Goal: Transaction & Acquisition: Purchase product/service

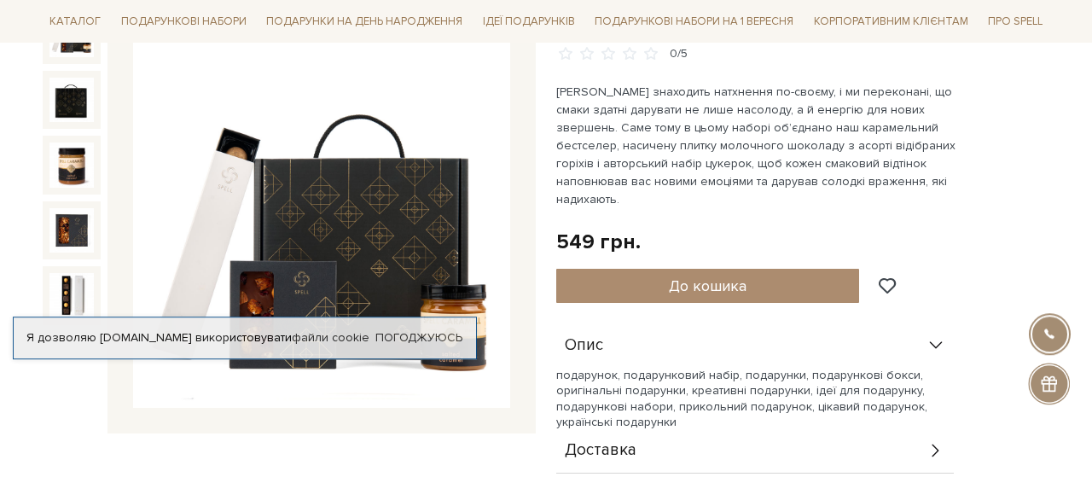
scroll to position [177, 0]
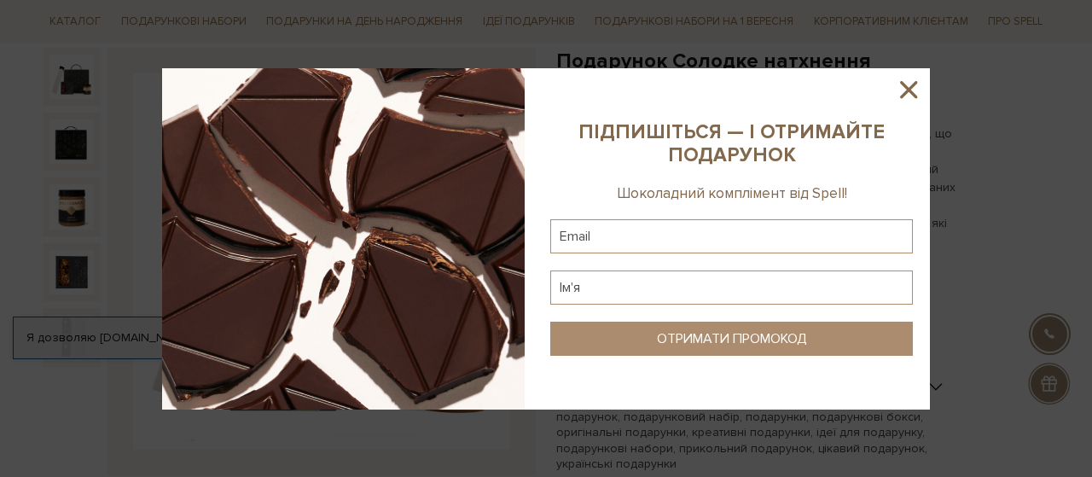
click at [917, 90] on icon at bounding box center [908, 89] width 29 height 29
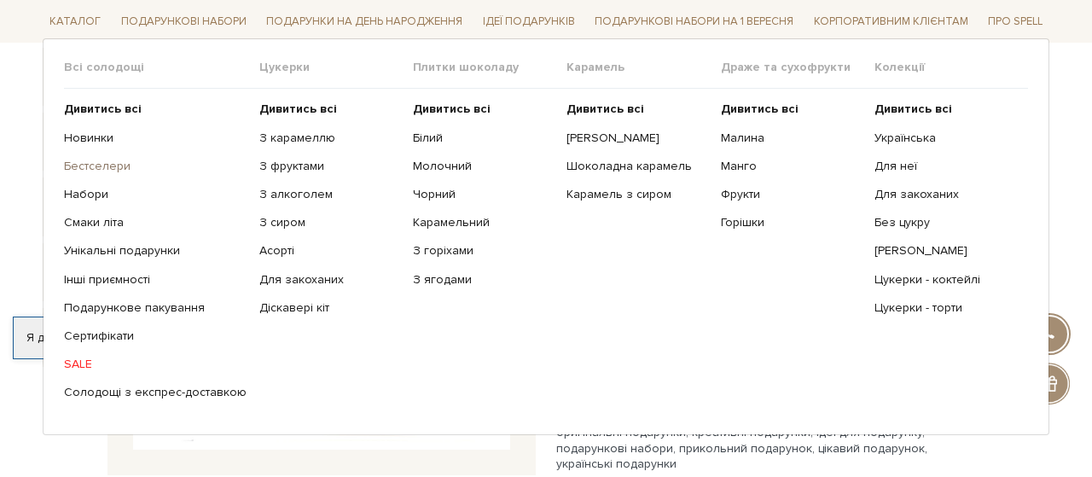
click at [105, 163] on link "Бестселери" at bounding box center [155, 166] width 183 height 15
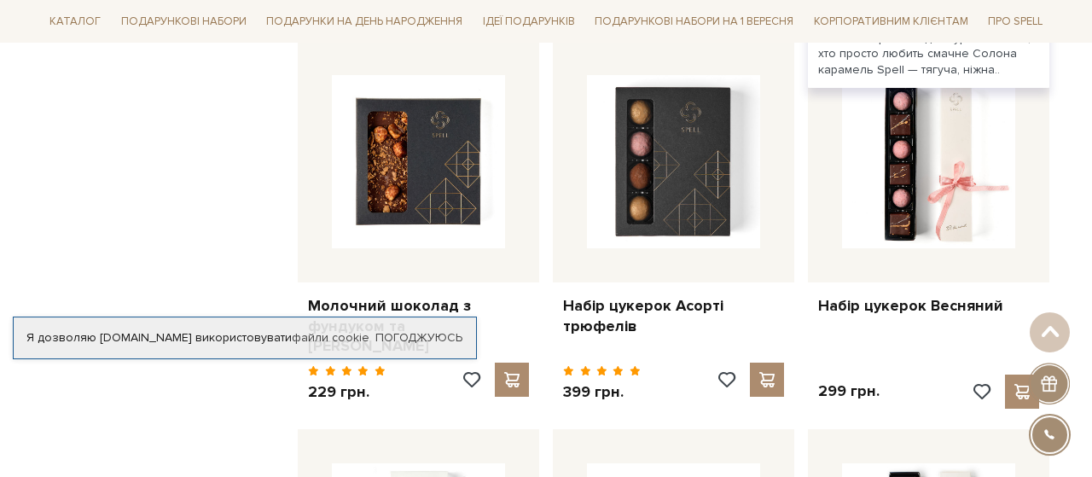
scroll to position [1420, 0]
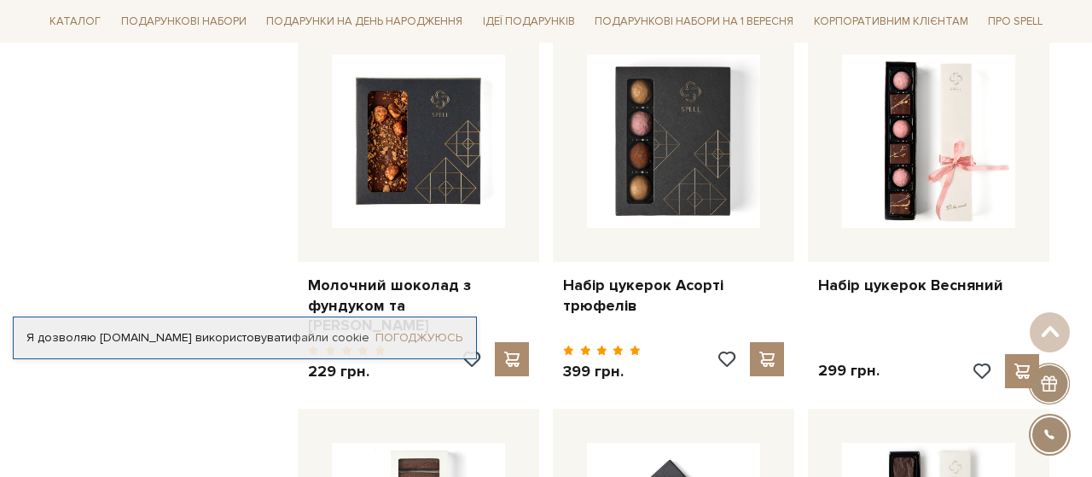
click at [434, 334] on link "Погоджуюсь" at bounding box center [418, 337] width 87 height 15
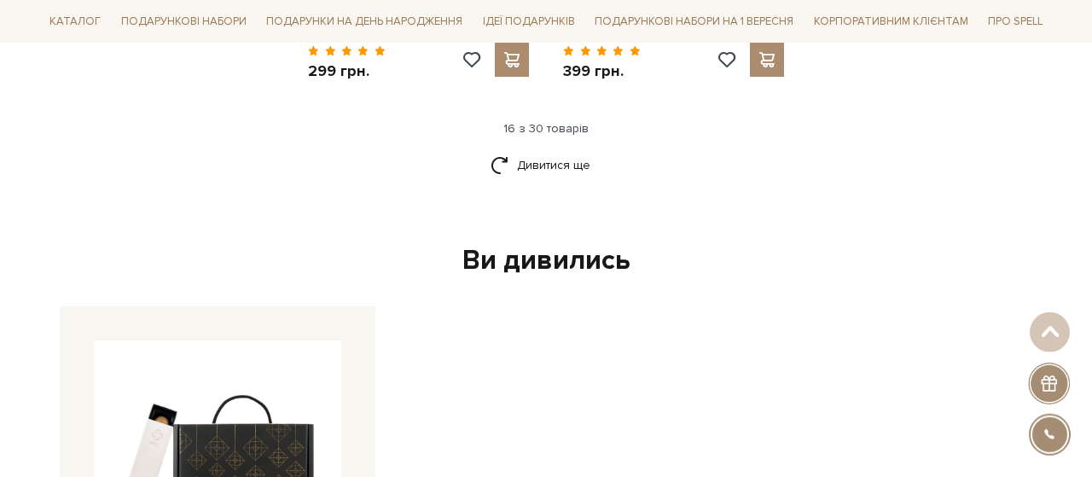
scroll to position [2485, 0]
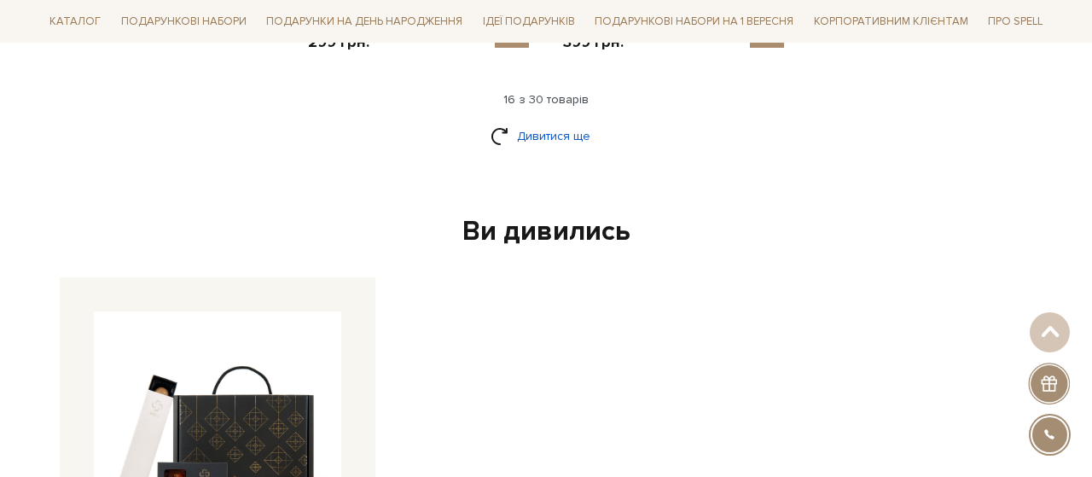
click at [591, 121] on link "Дивитися ще" at bounding box center [546, 136] width 111 height 30
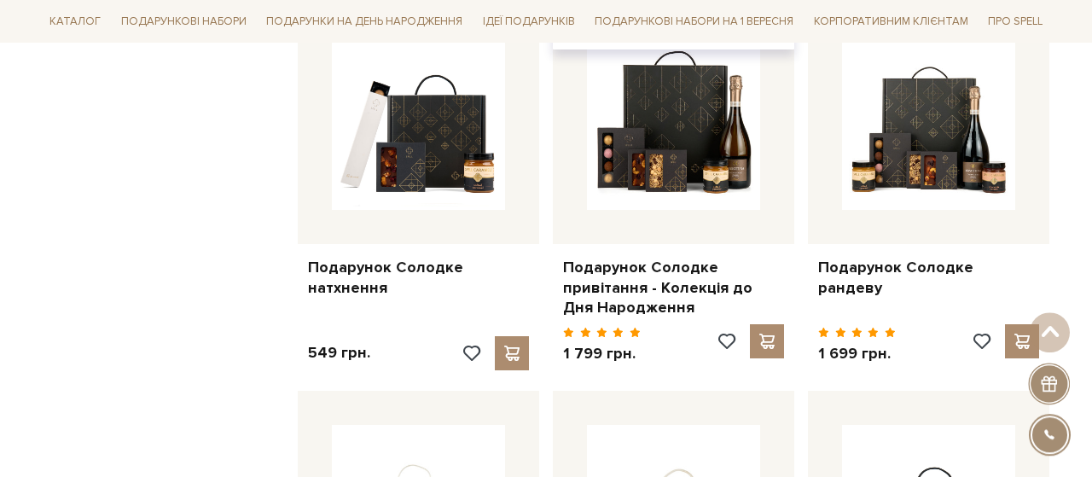
scroll to position [2929, 0]
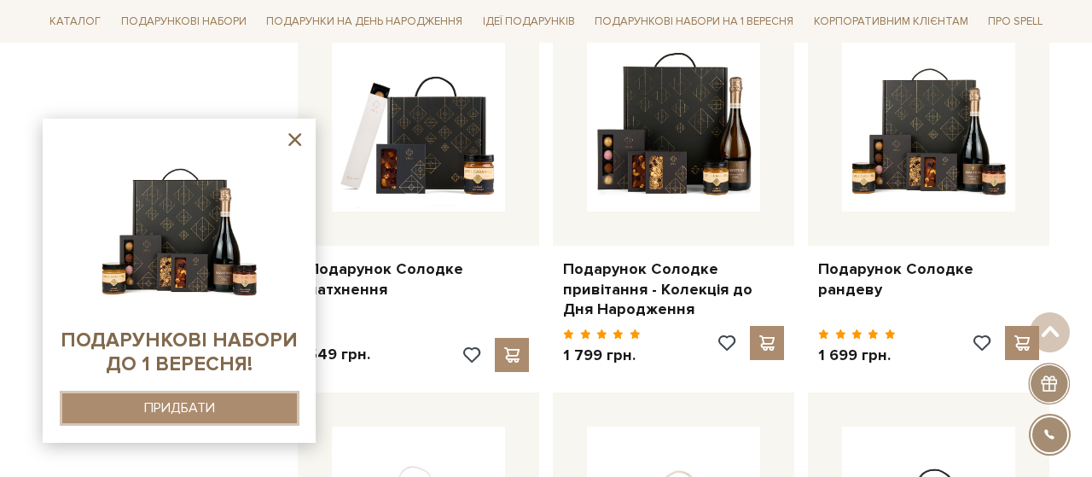
click at [239, 408] on button "ПРИДБАТИ" at bounding box center [179, 408] width 235 height 30
click at [295, 136] on icon at bounding box center [294, 139] width 21 height 21
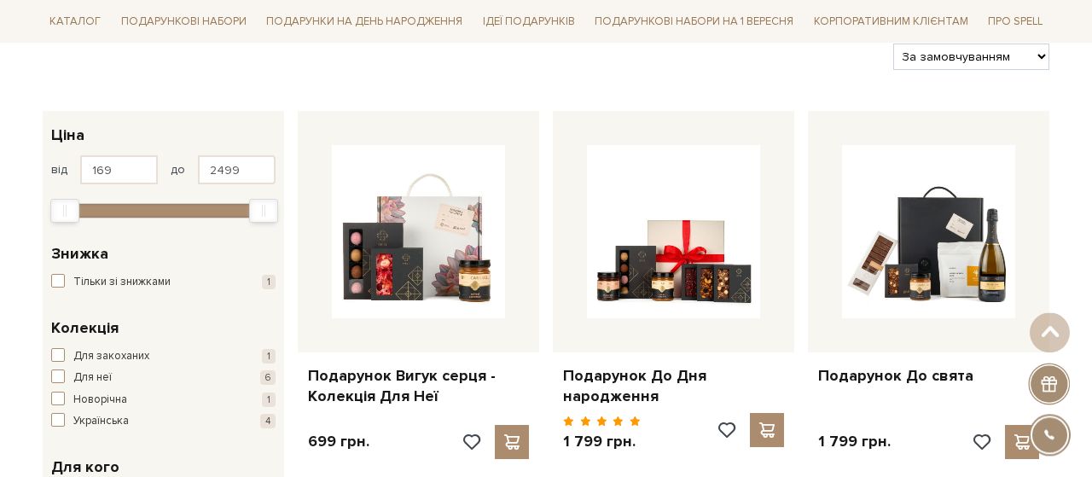
scroll to position [177, 0]
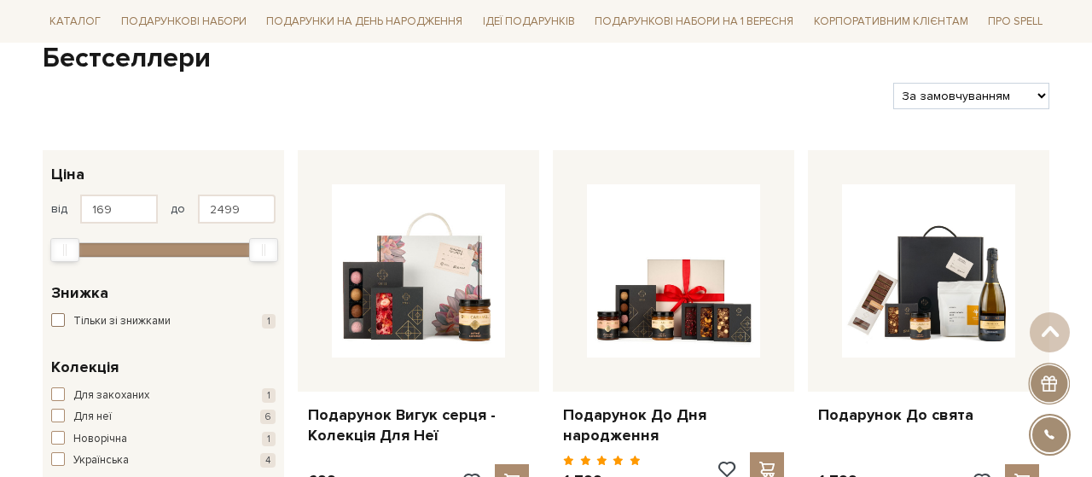
click at [58, 321] on span "button" at bounding box center [58, 320] width 14 height 14
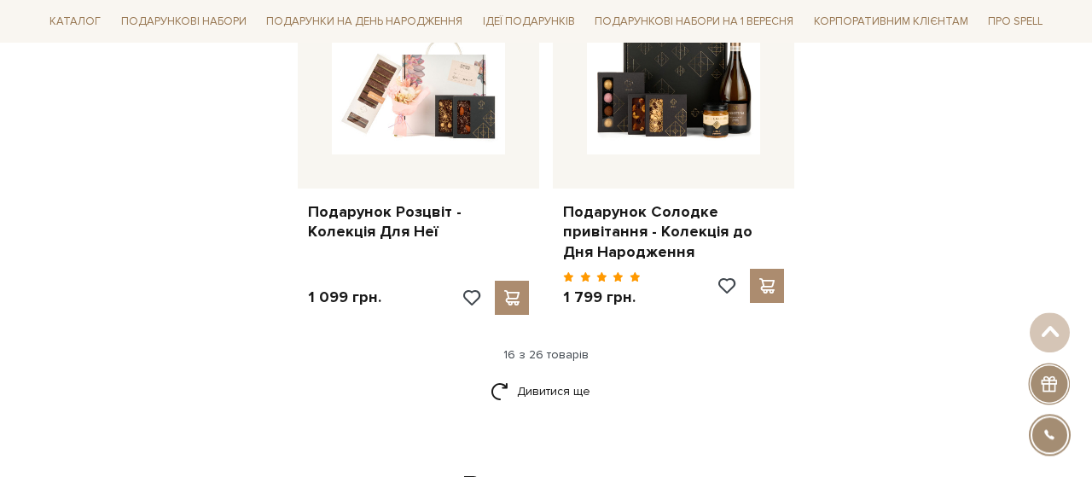
scroll to position [2307, 0]
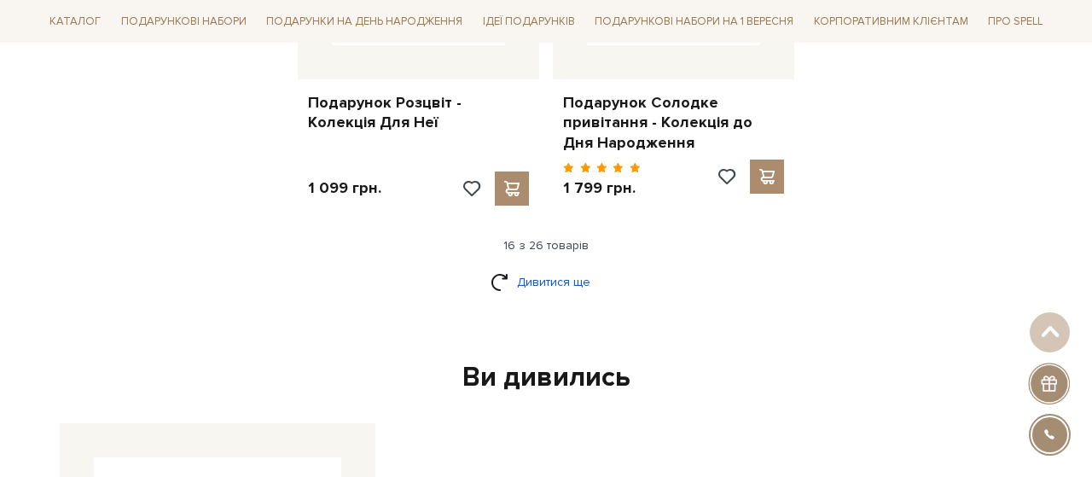
click at [579, 267] on link "Дивитися ще" at bounding box center [546, 282] width 111 height 30
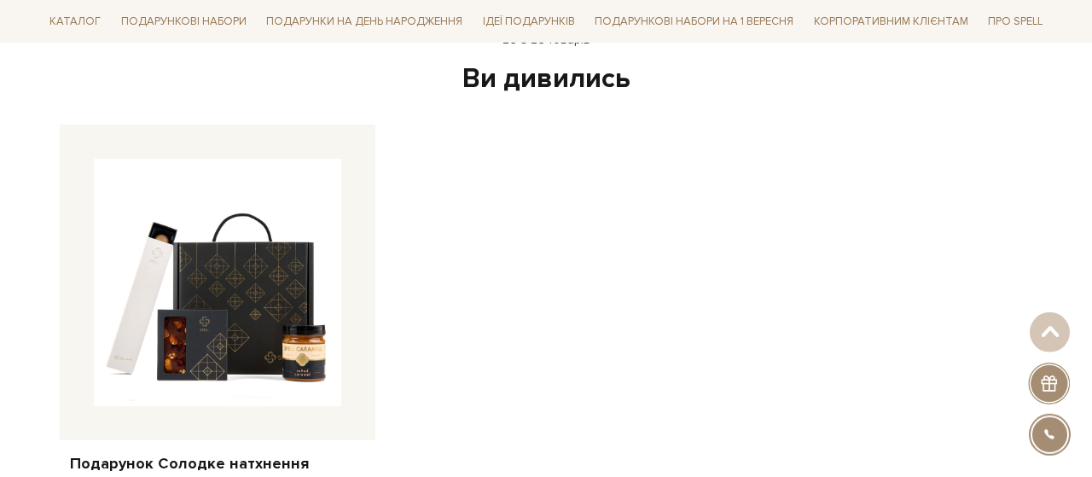
scroll to position [3639, 0]
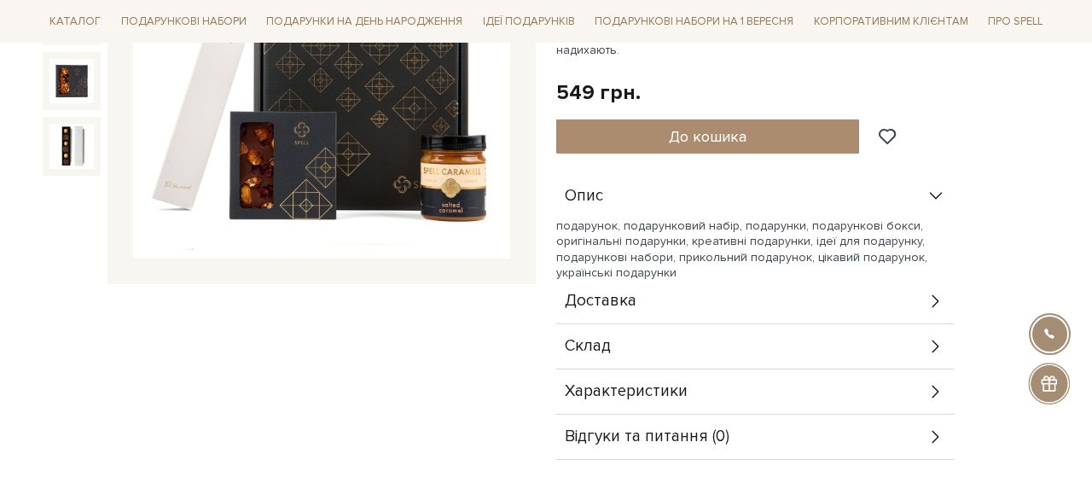
scroll to position [266, 0]
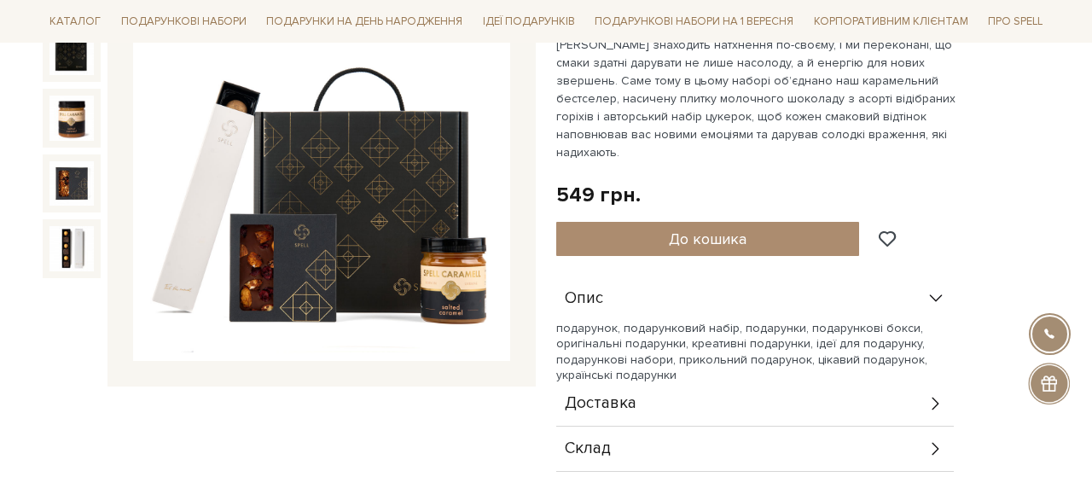
click at [932, 381] on div "Доставка" at bounding box center [755, 403] width 398 height 44
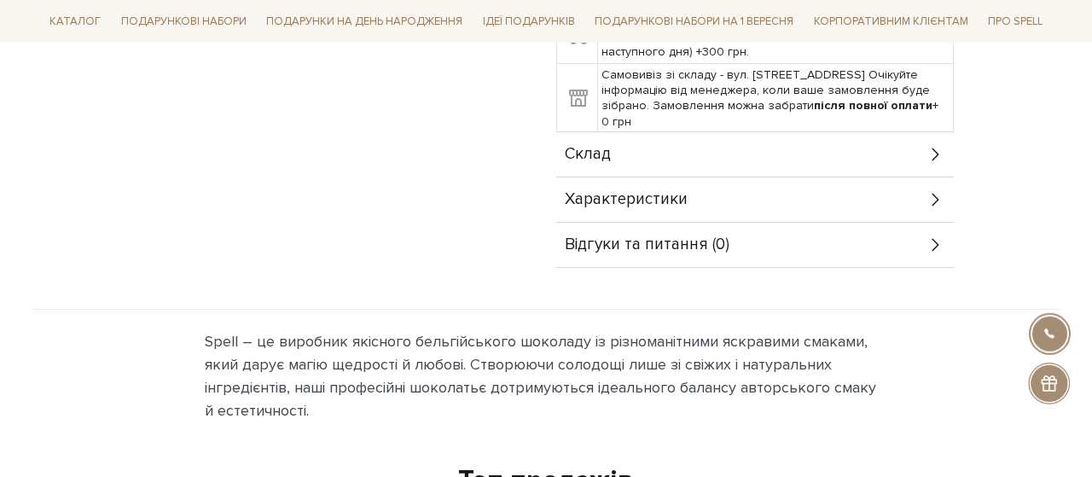
scroll to position [799, 0]
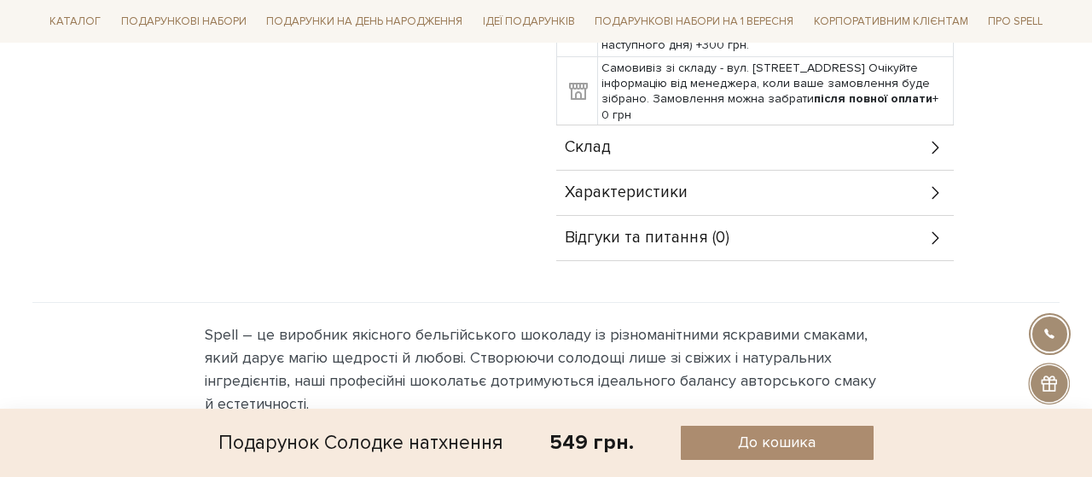
click at [812, 125] on div "Склад" at bounding box center [755, 147] width 398 height 44
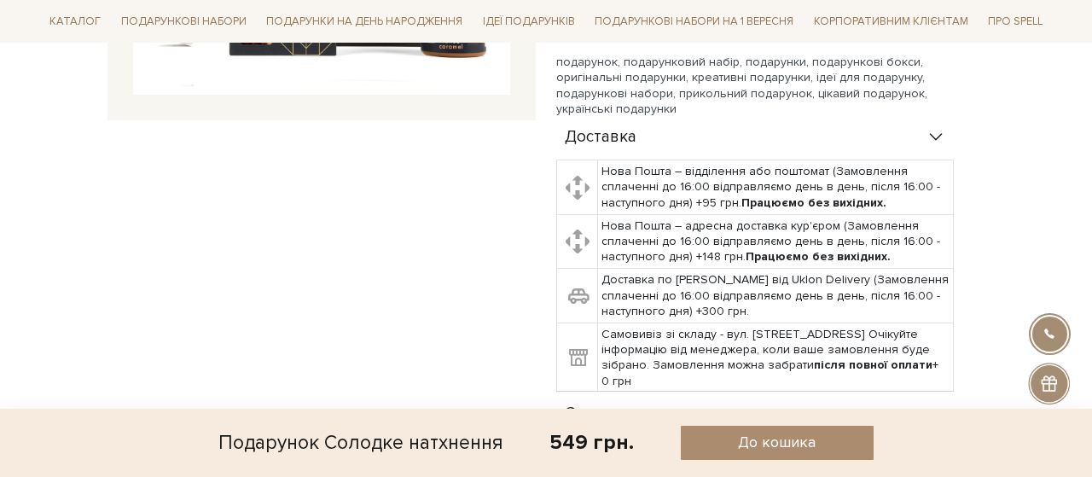
scroll to position [266, 0]
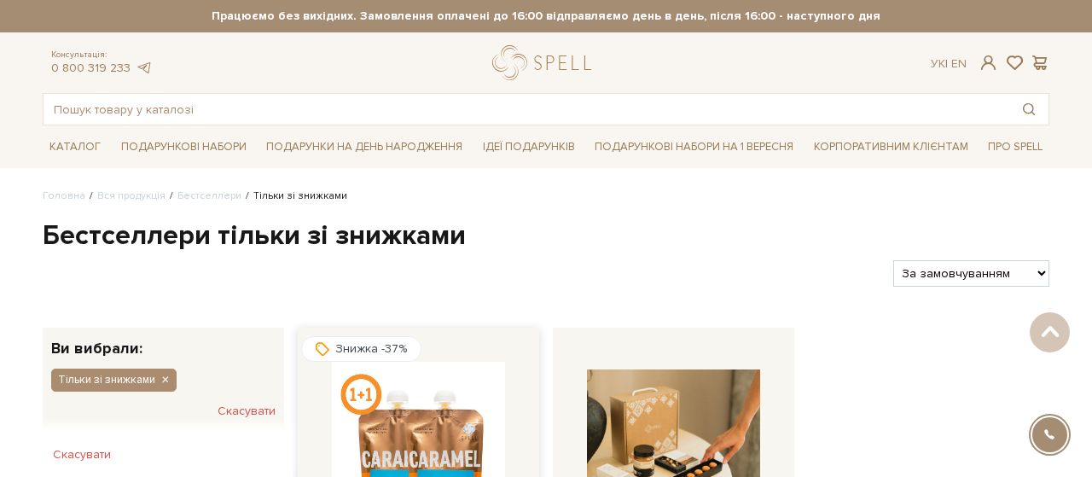
scroll to position [266, 0]
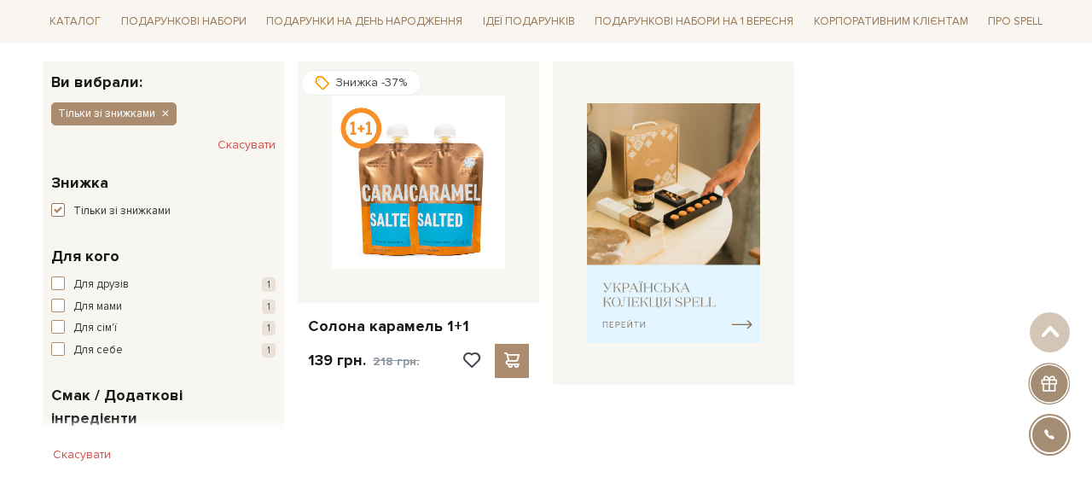
click at [61, 209] on span "button" at bounding box center [58, 210] width 14 height 14
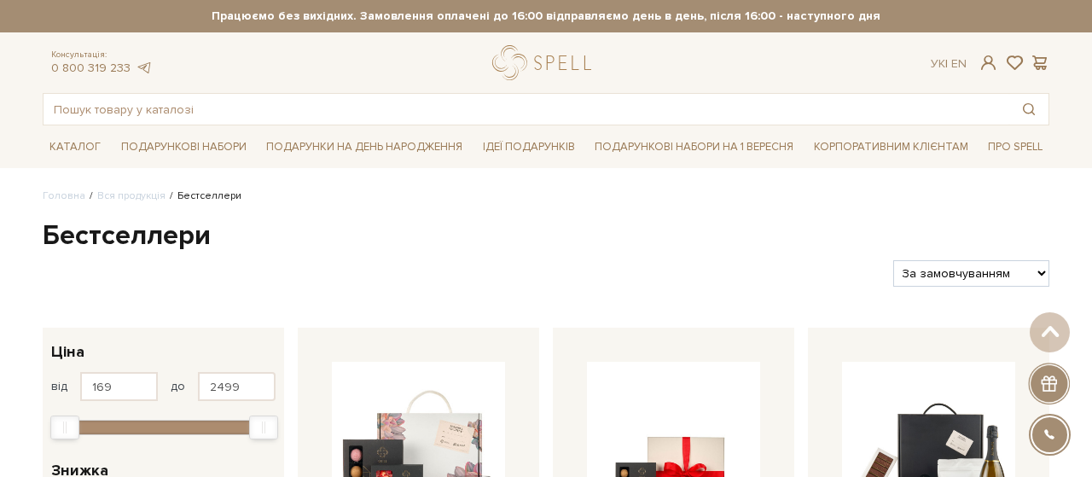
scroll to position [266, 0]
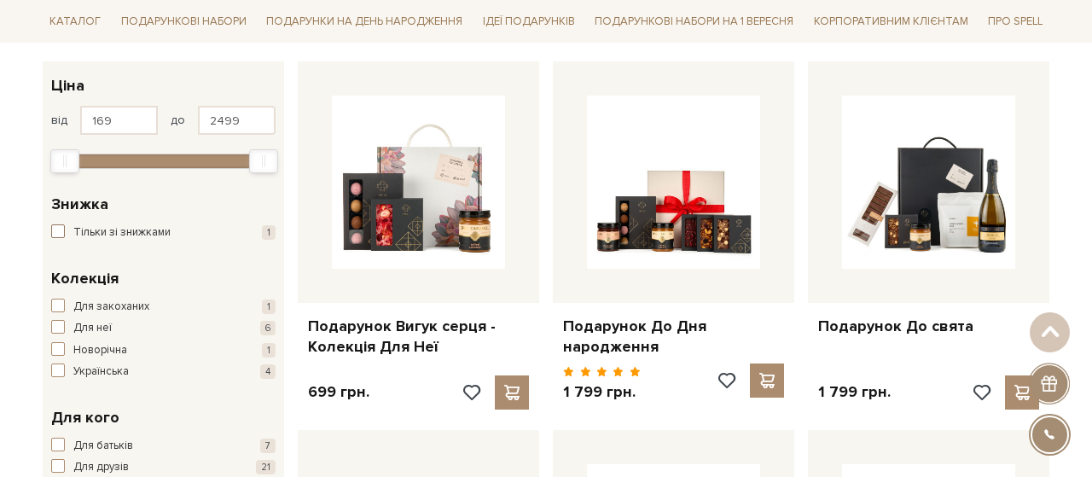
click at [61, 233] on span "button" at bounding box center [58, 231] width 14 height 14
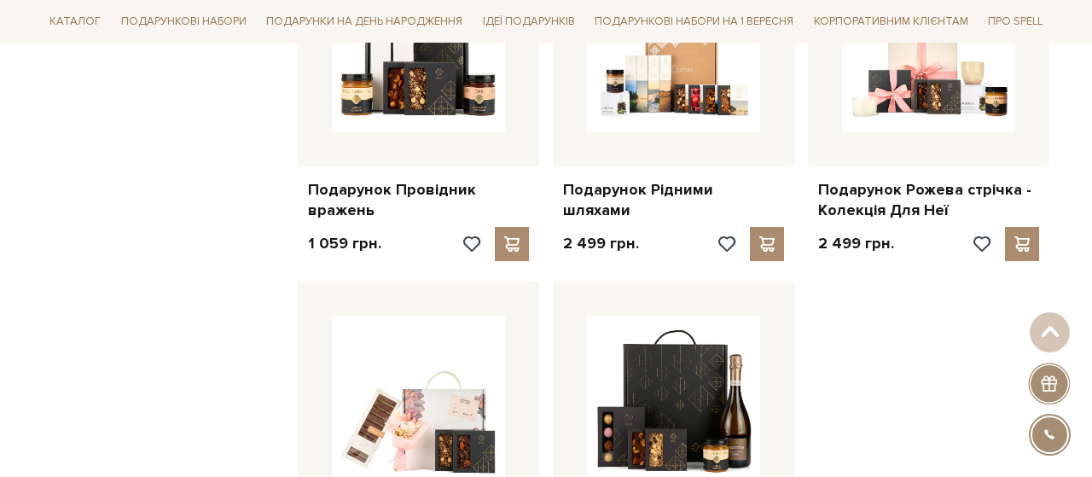
scroll to position [2041, 0]
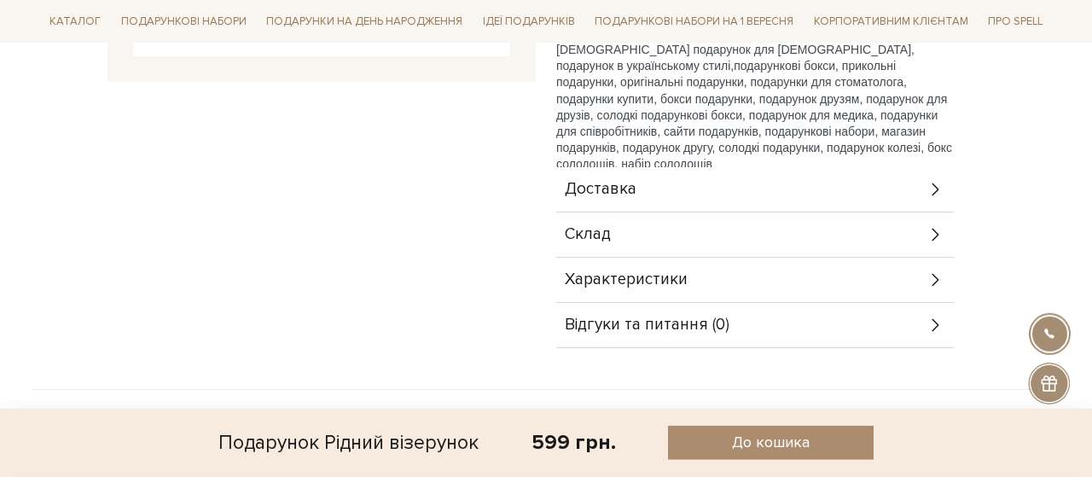
scroll to position [621, 0]
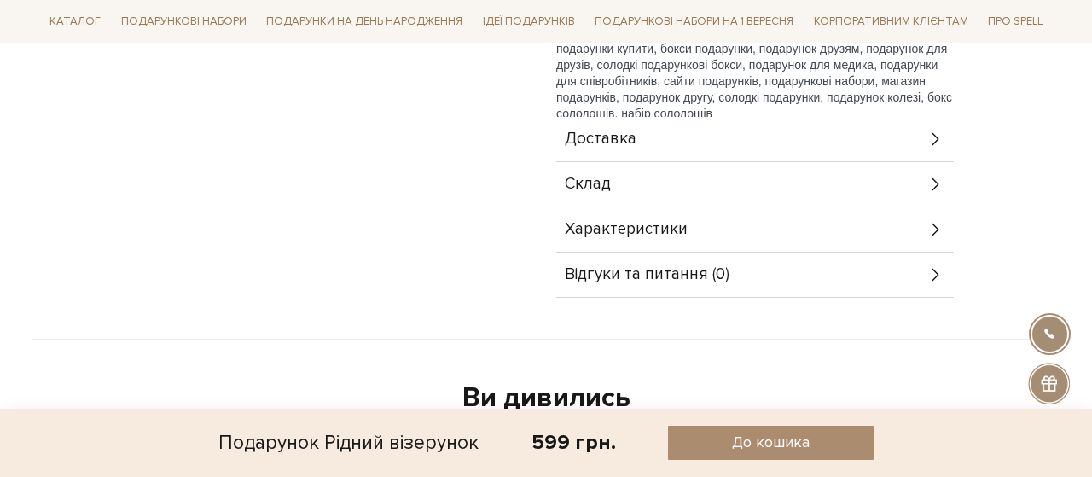
click at [716, 131] on div "Доставка" at bounding box center [755, 139] width 398 height 44
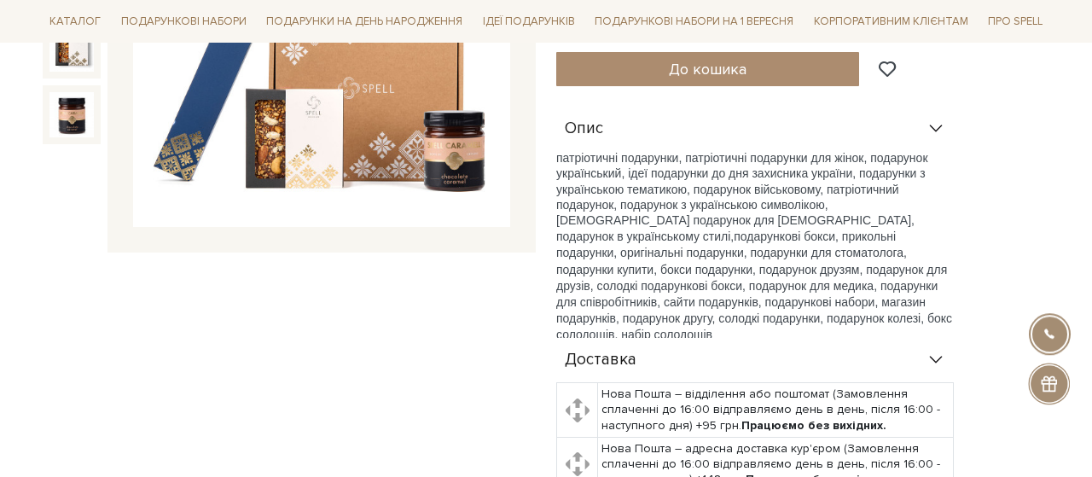
scroll to position [266, 0]
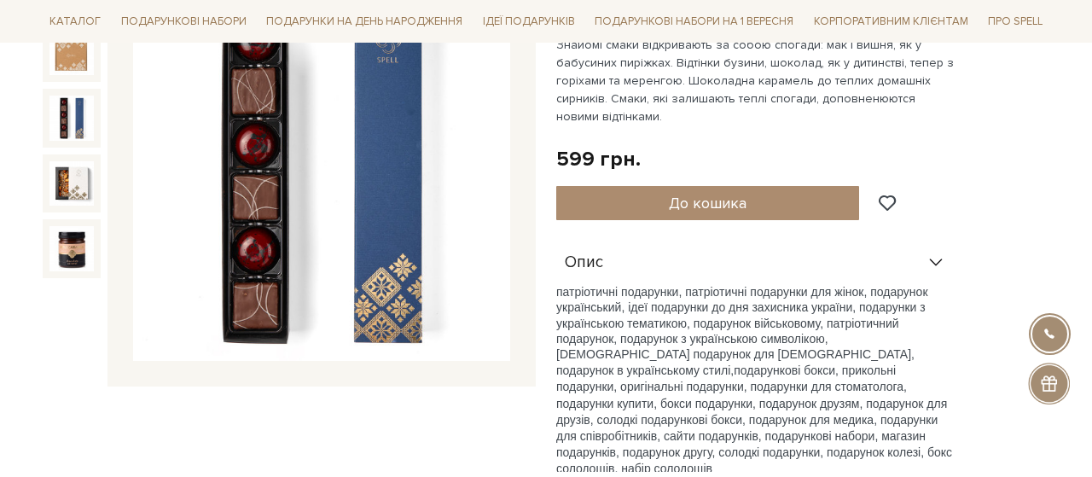
click at [66, 137] on img at bounding box center [71, 118] width 44 height 44
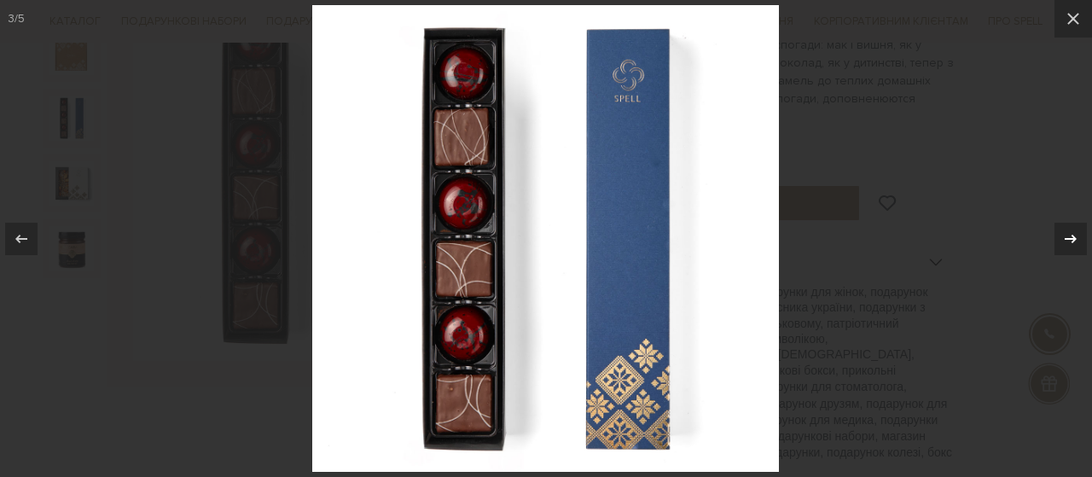
click at [1085, 237] on div at bounding box center [1071, 239] width 32 height 32
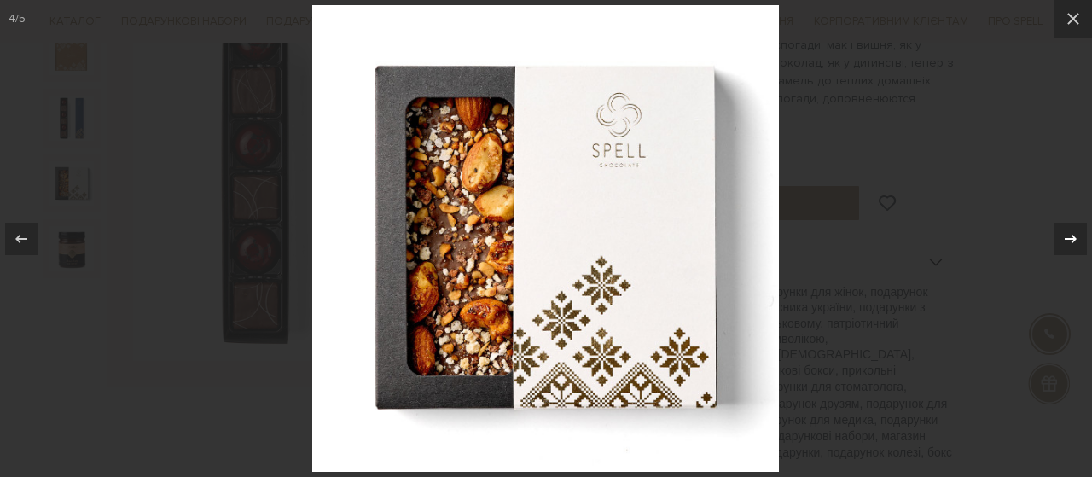
click at [1085, 237] on div "4 / 5" at bounding box center [546, 238] width 1092 height 477
click at [1071, 240] on icon at bounding box center [1071, 239] width 20 height 20
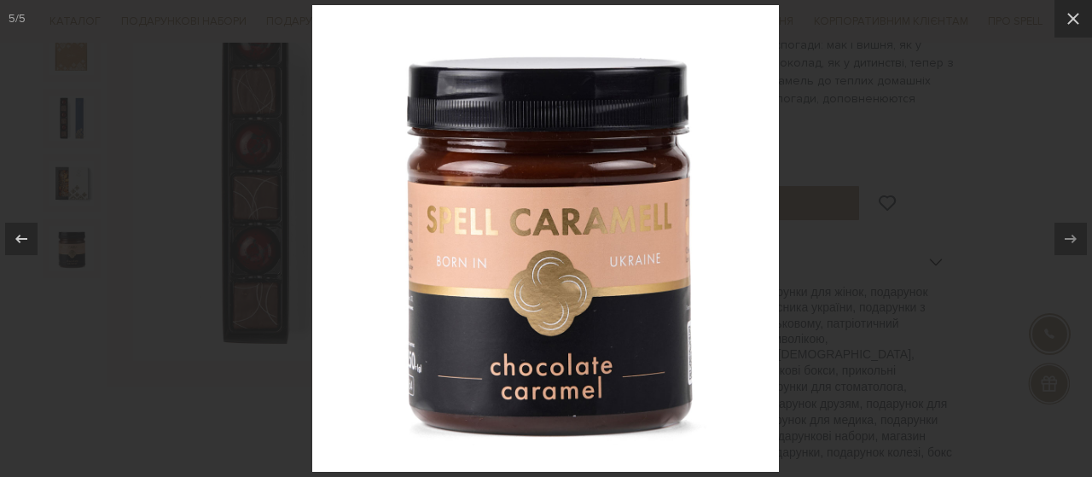
click at [1055, 175] on div at bounding box center [546, 238] width 1092 height 477
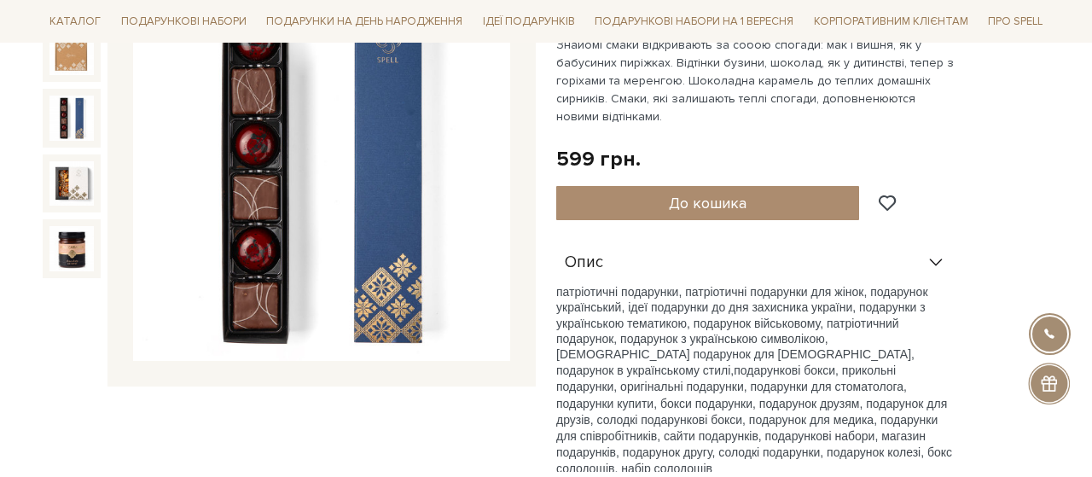
click at [987, 212] on div "Подарунок Рідний візерунок 0/5 599 грн. Оплата частинами: До кошика" at bounding box center [802, 422] width 493 height 926
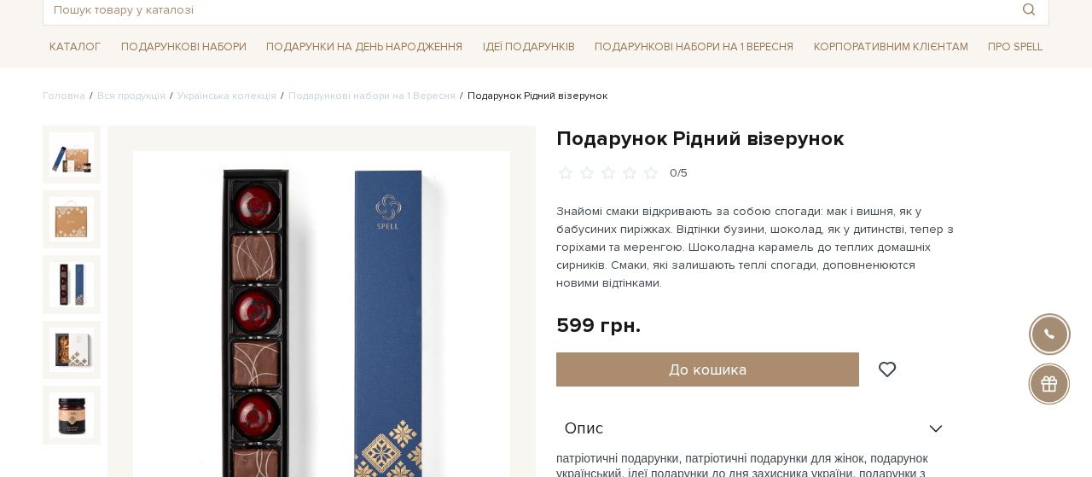
scroll to position [89, 0]
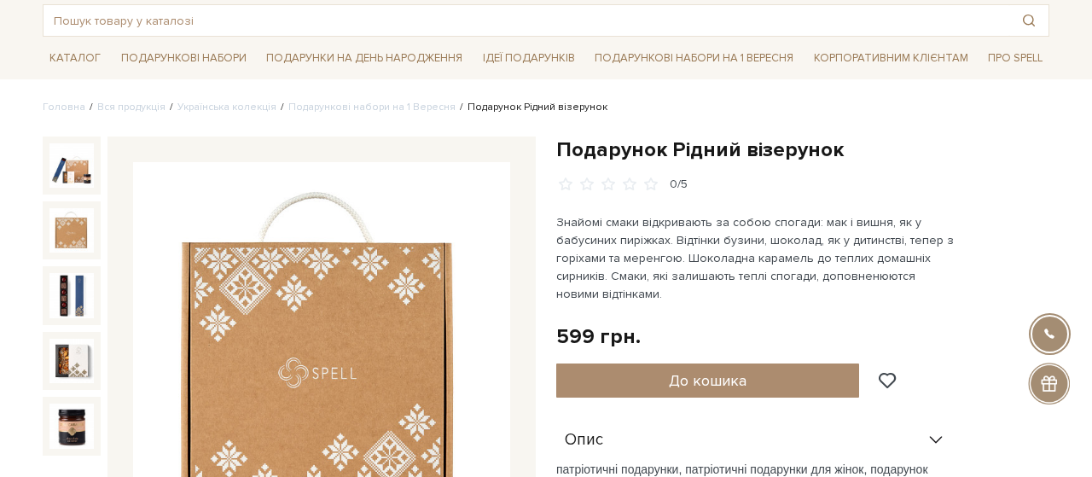
click at [71, 178] on img at bounding box center [71, 165] width 44 height 44
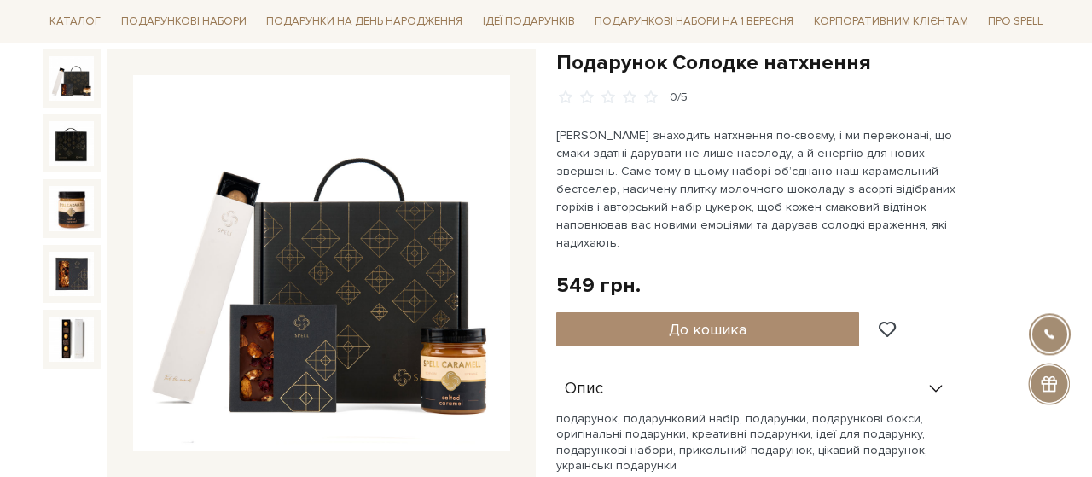
scroll to position [177, 0]
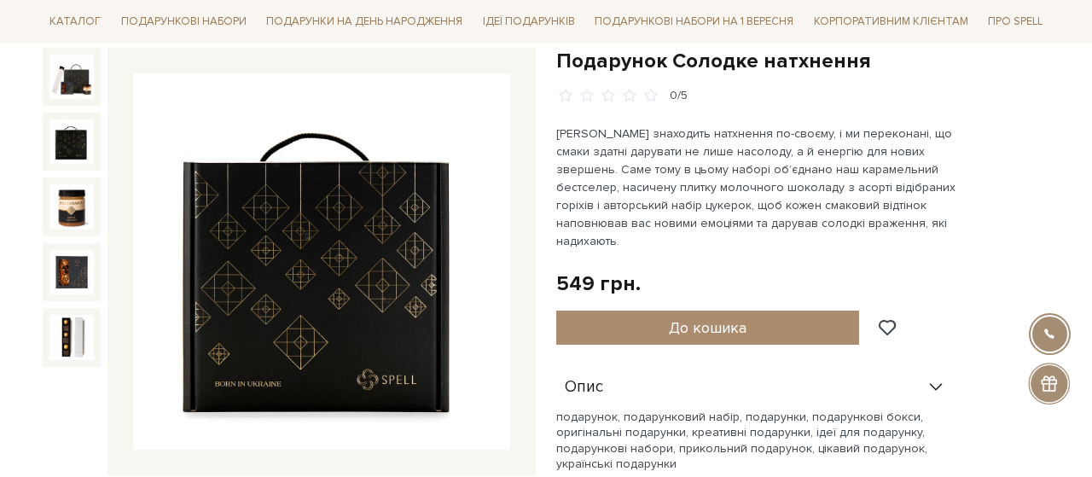
click at [71, 146] on img at bounding box center [71, 141] width 44 height 44
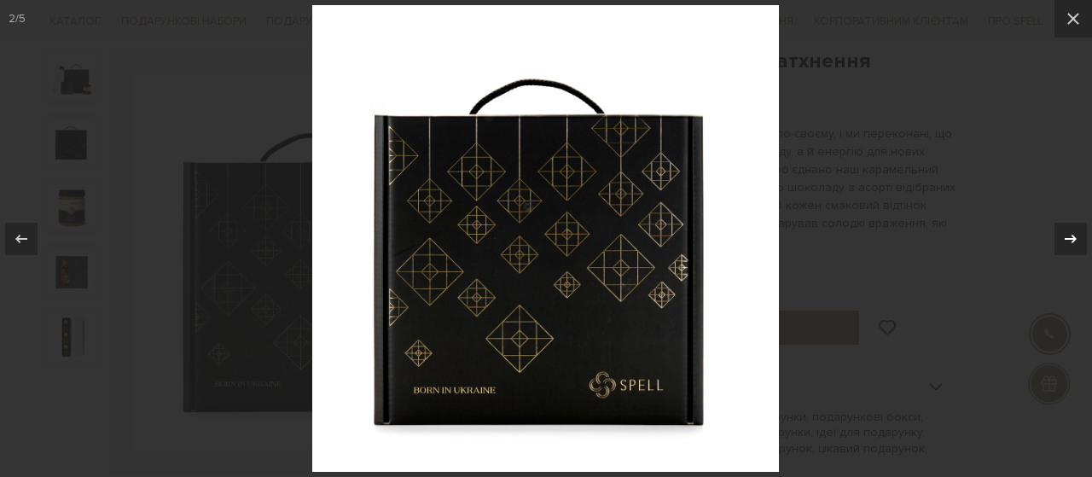
click at [1074, 238] on icon at bounding box center [1071, 238] width 12 height 9
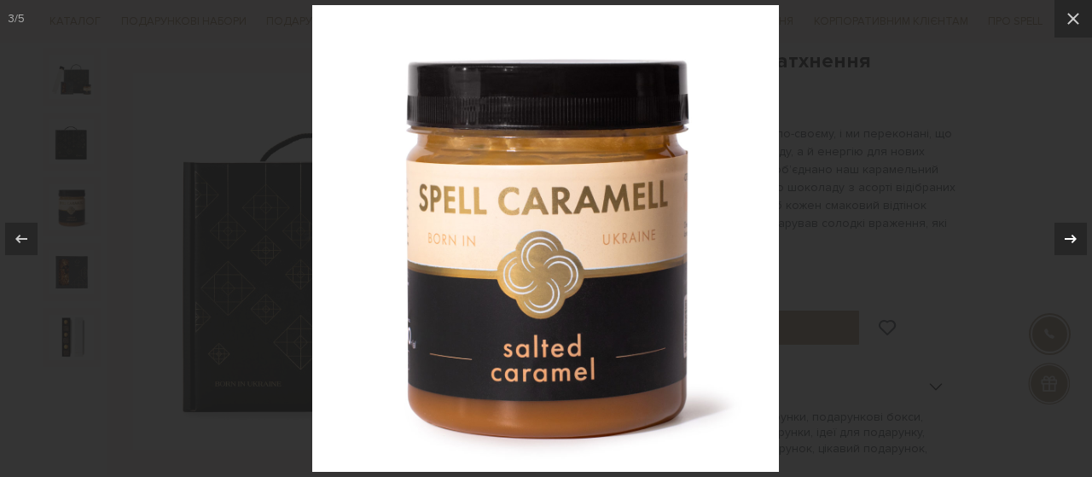
click at [1074, 238] on icon at bounding box center [1071, 238] width 12 height 9
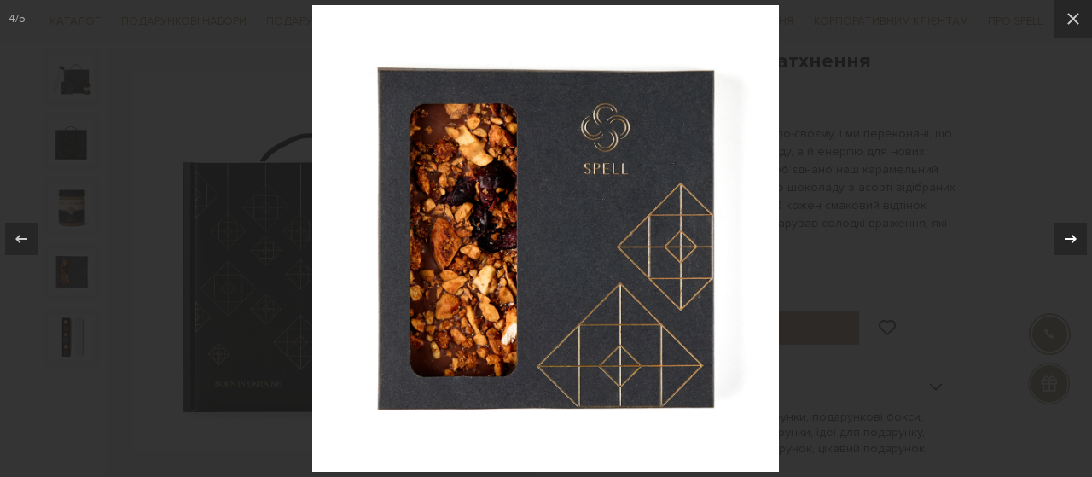
click at [1074, 238] on icon at bounding box center [1071, 238] width 12 height 9
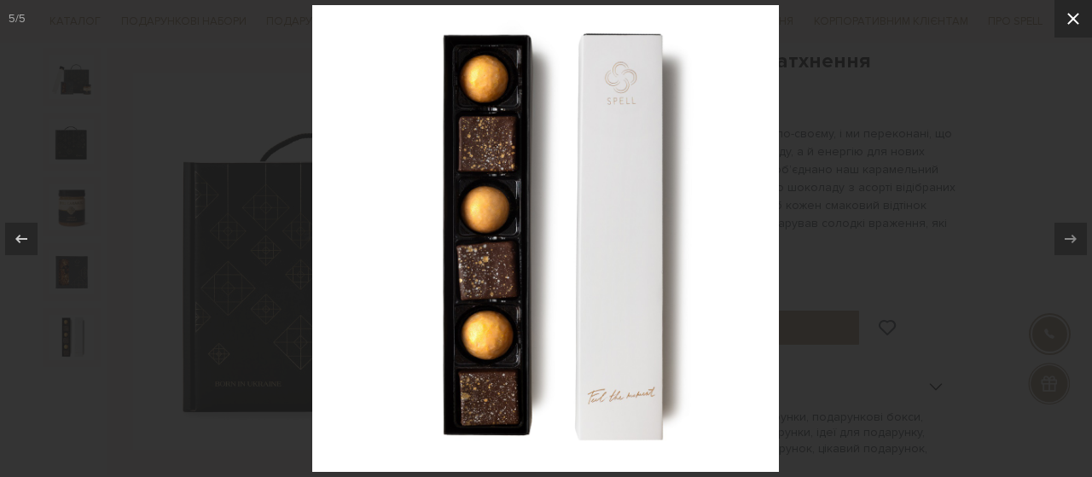
drag, startPoint x: 1078, startPoint y: 15, endPoint x: 1080, endPoint y: 30, distance: 15.5
click at [1078, 15] on icon at bounding box center [1074, 19] width 12 height 12
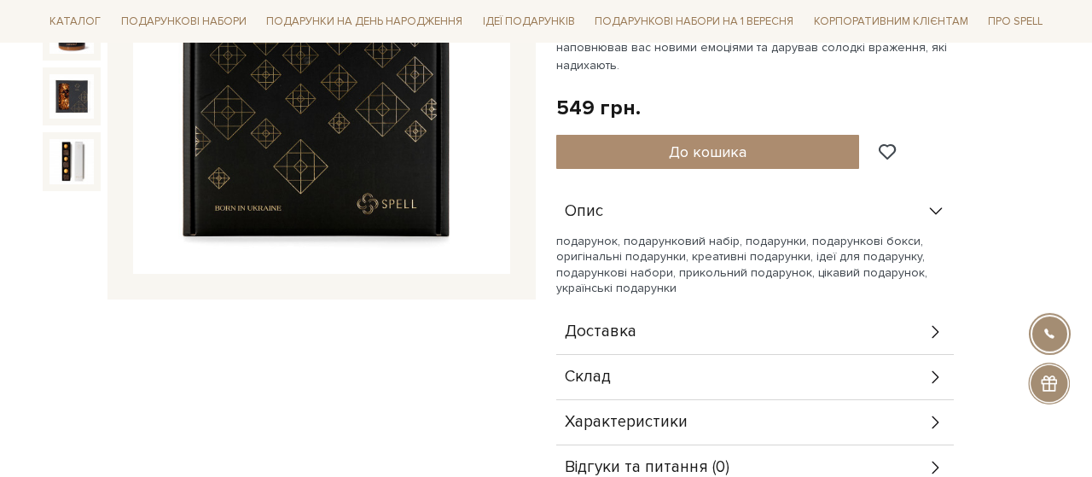
scroll to position [355, 0]
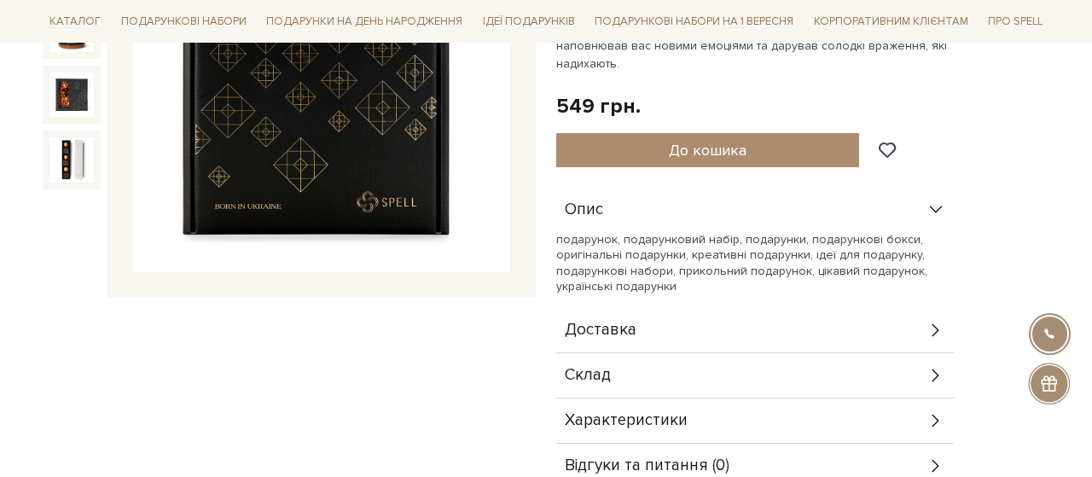
click at [754, 318] on div "Доставка" at bounding box center [755, 330] width 398 height 44
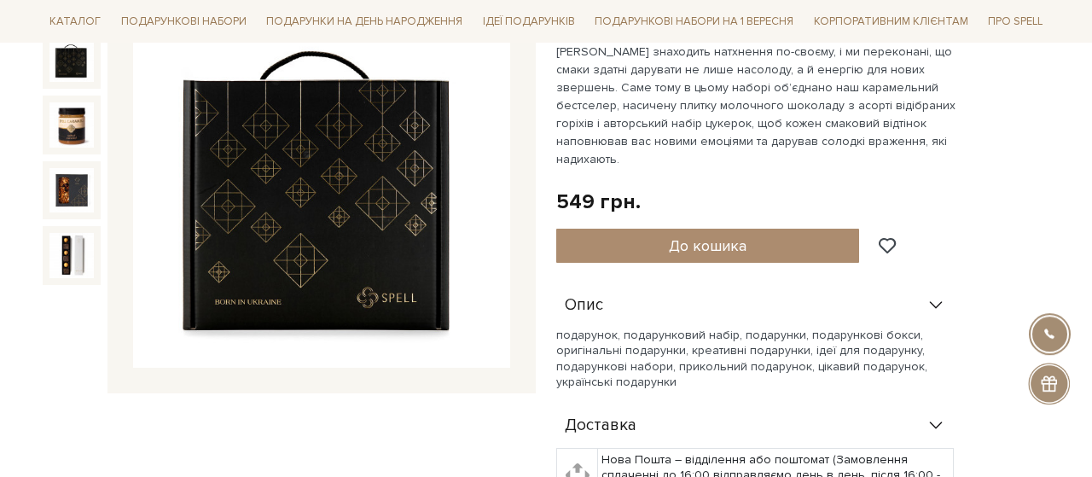
scroll to position [177, 0]
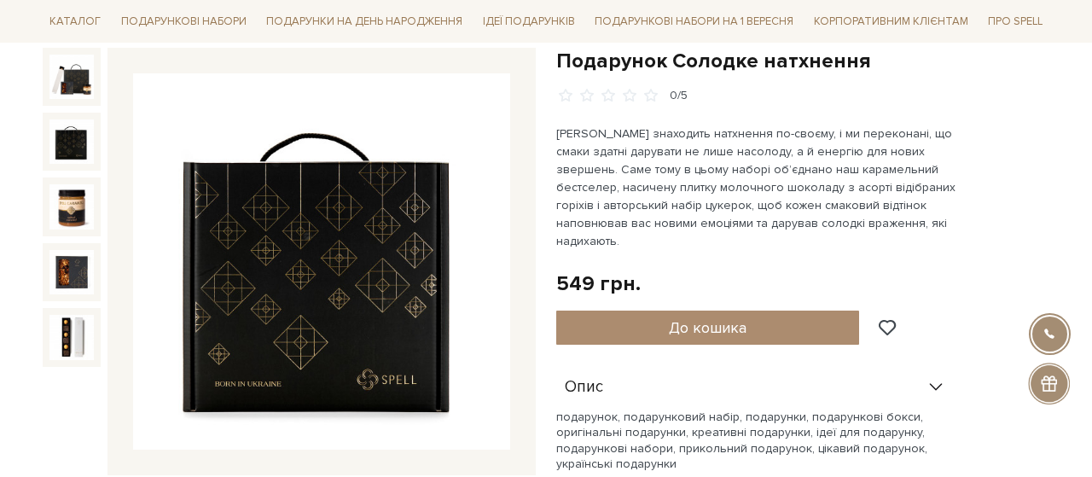
click at [85, 100] on div at bounding box center [72, 77] width 58 height 58
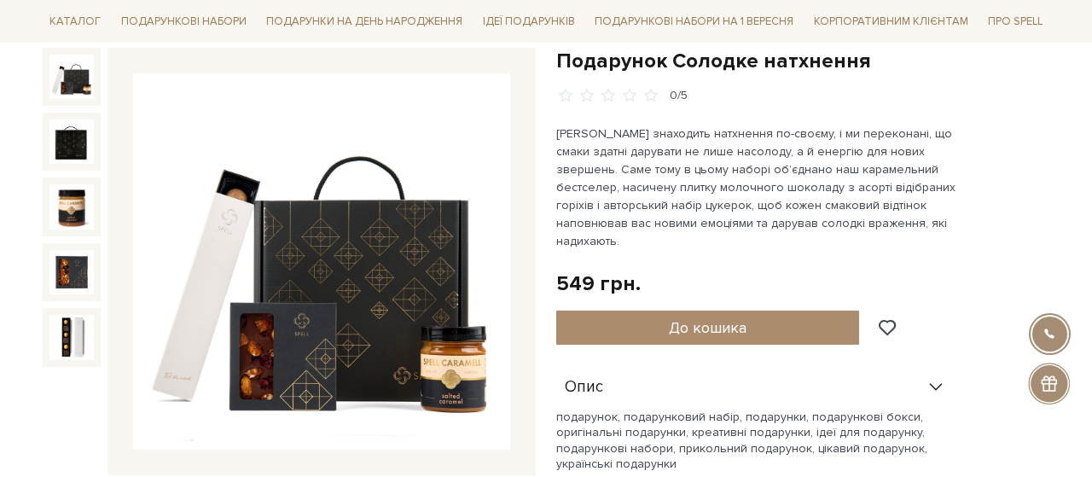
click at [71, 78] on img at bounding box center [71, 77] width 44 height 44
